Goal: Task Accomplishment & Management: Use online tool/utility

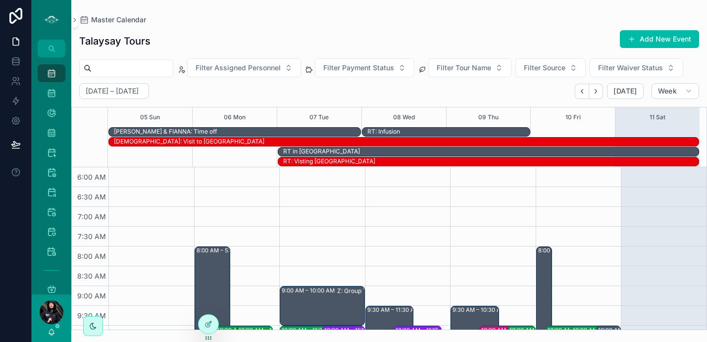
scroll to position [290, 0]
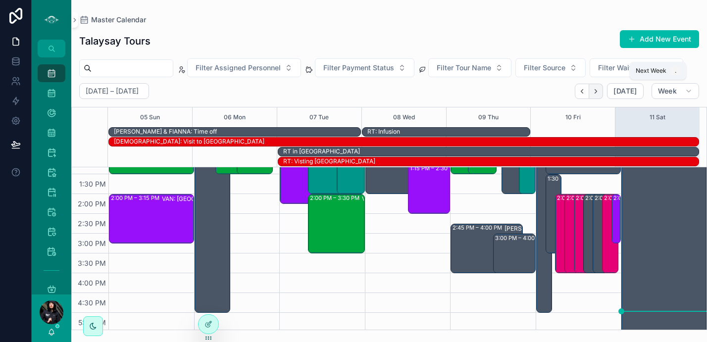
click at [597, 88] on icon "Next" at bounding box center [595, 91] width 7 height 7
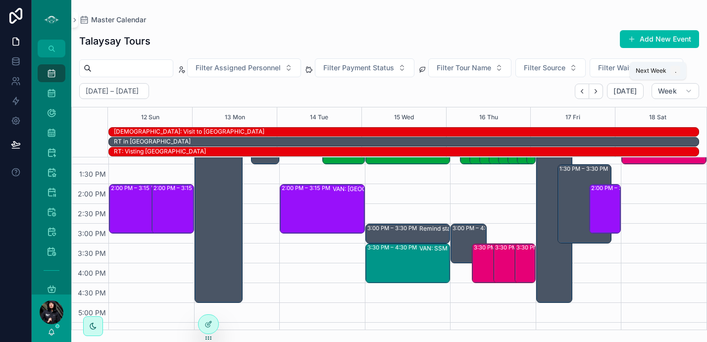
click at [597, 88] on icon "Next" at bounding box center [595, 91] width 7 height 7
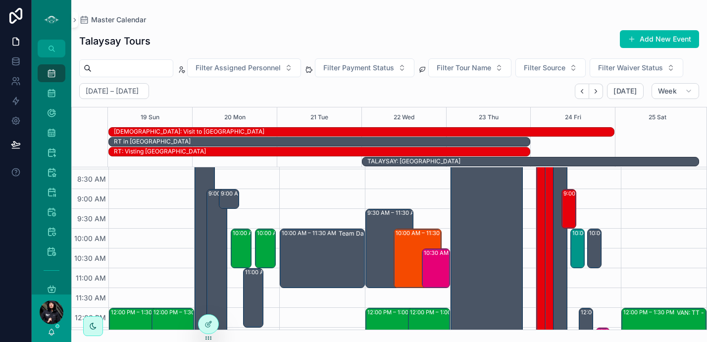
scroll to position [109, 0]
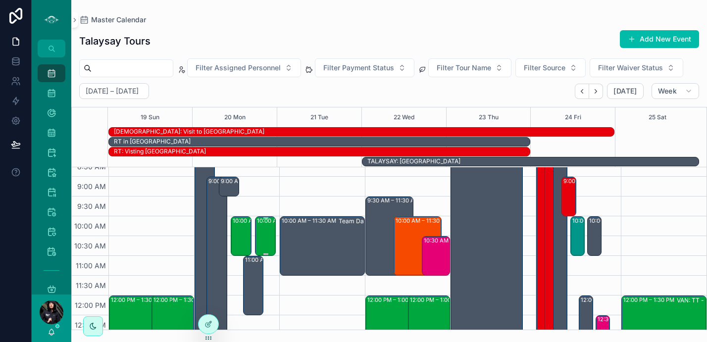
click at [263, 230] on div "10:00 AM – 11:00 AM VAN: [GEOGRAPHIC_DATA][PERSON_NAME] (1) [PERSON_NAME], TW:F…" at bounding box center [266, 236] width 18 height 38
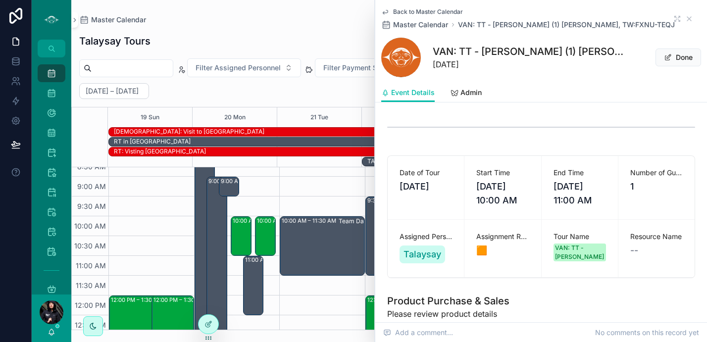
scroll to position [104, 0]
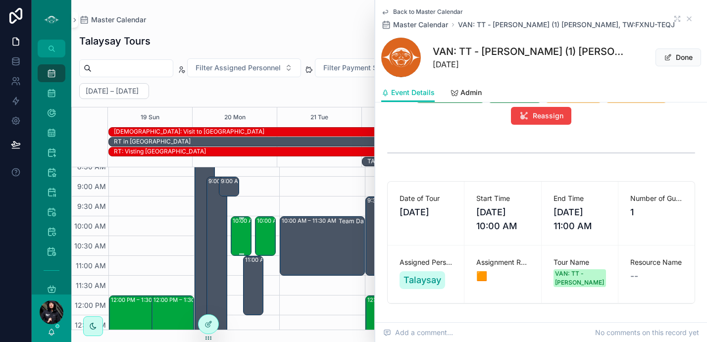
click at [241, 223] on div "10:00 AM – 11:00 AM" at bounding box center [261, 221] width 57 height 8
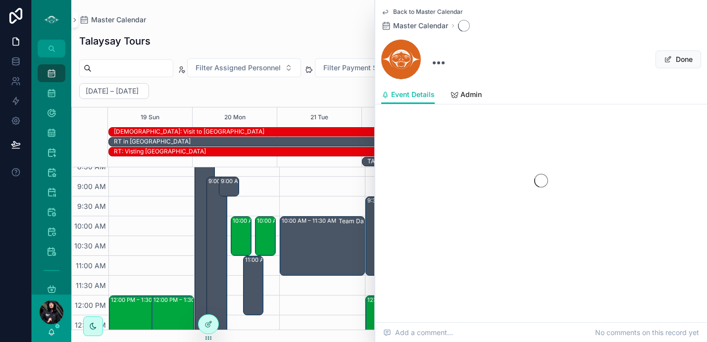
scroll to position [14, 0]
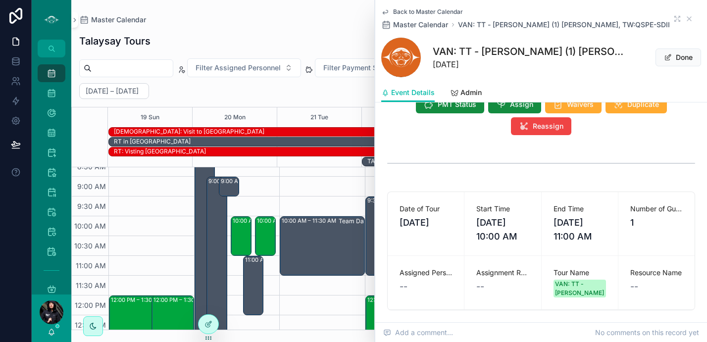
scroll to position [87, 0]
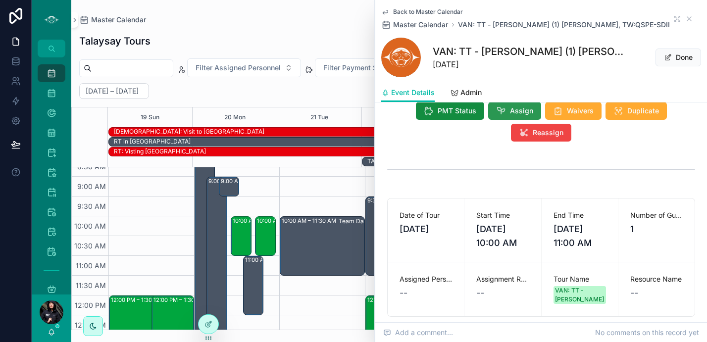
click at [521, 110] on span "Assign" at bounding box center [521, 111] width 23 height 10
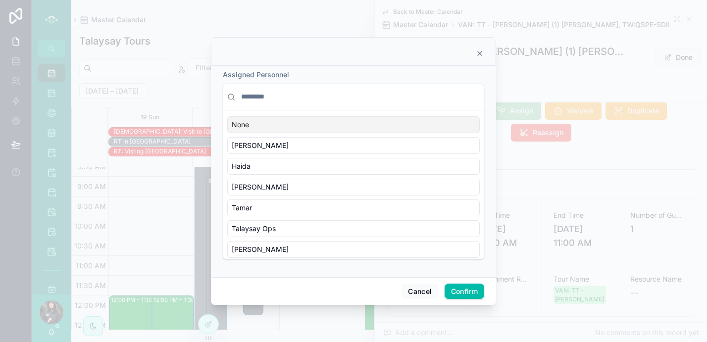
click at [279, 99] on input "text" at bounding box center [359, 97] width 241 height 18
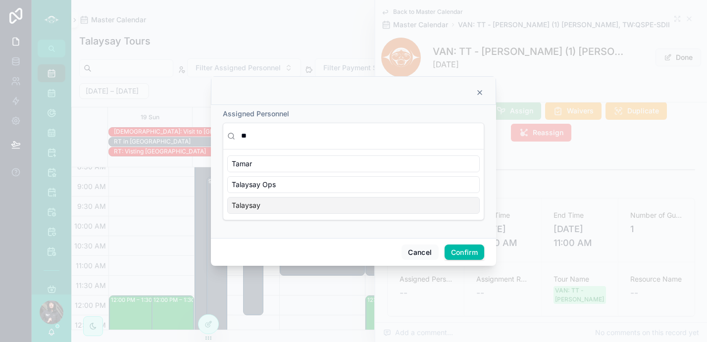
type input "**"
click at [265, 203] on div "Talaysay" at bounding box center [353, 205] width 253 height 17
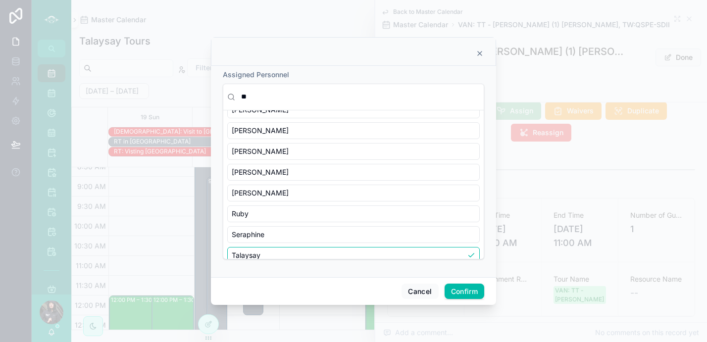
scroll to position [296, 0]
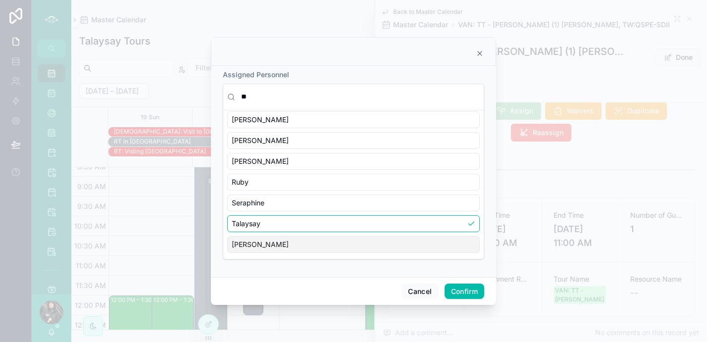
click at [457, 292] on button "Confirm" at bounding box center [465, 292] width 40 height 16
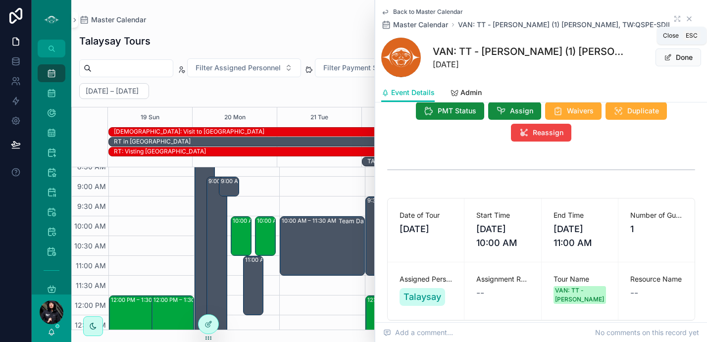
click at [685, 19] on icon "scrollable content" at bounding box center [689, 19] width 8 height 8
